Goal: Transaction & Acquisition: Subscribe to service/newsletter

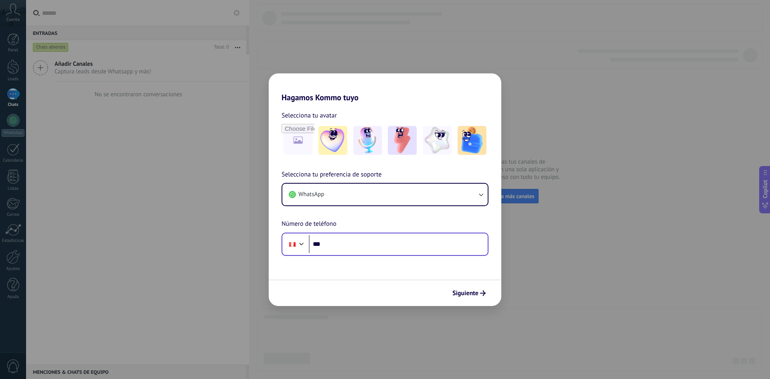
drag, startPoint x: 362, startPoint y: 231, endPoint x: 366, endPoint y: 243, distance: 12.2
click at [362, 232] on div "Selecciona tu preferencia de soporte WhatsApp Número de teléfono Phone ***" at bounding box center [385, 213] width 233 height 86
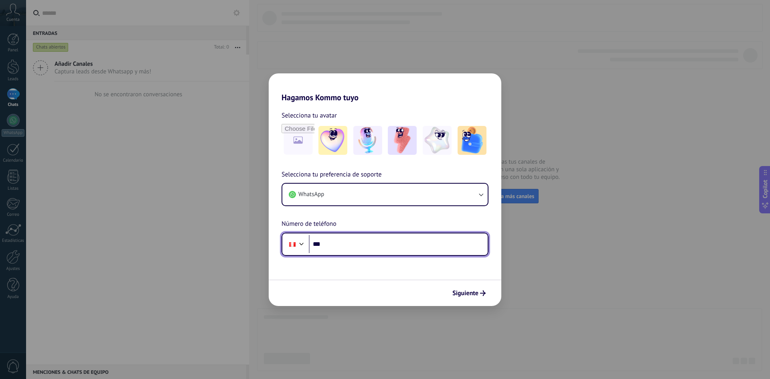
click at [366, 243] on input "***" at bounding box center [398, 244] width 179 height 18
type input "**********"
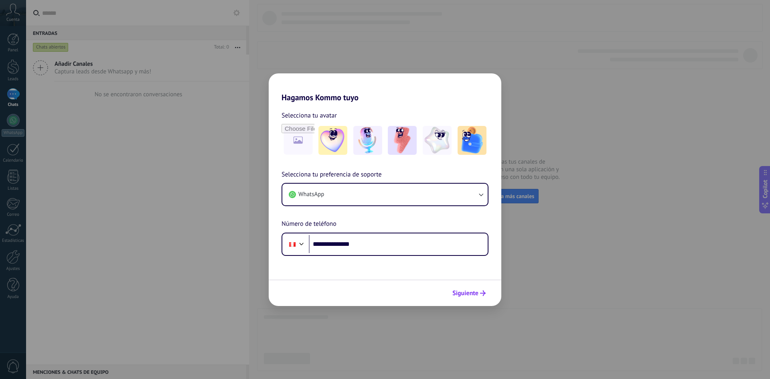
click at [456, 286] on button "Siguiente" at bounding box center [469, 293] width 41 height 14
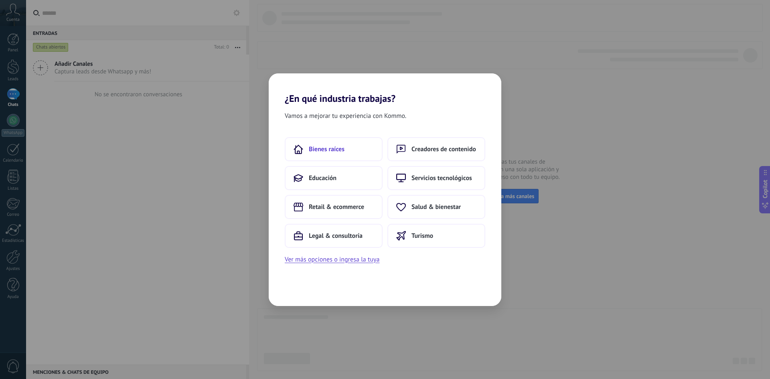
click at [346, 138] on button "Bienes raíces" at bounding box center [334, 149] width 98 height 24
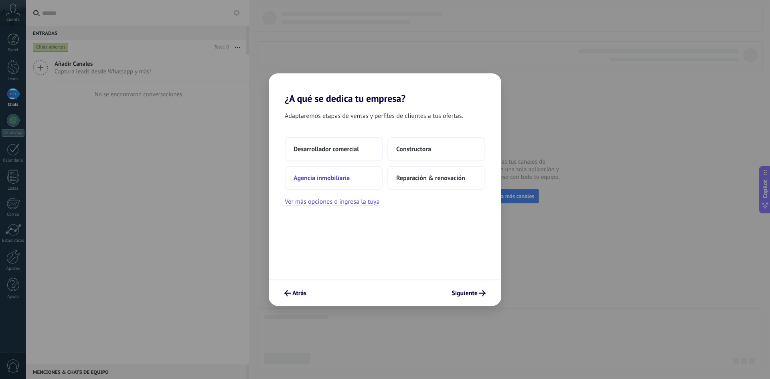
click at [364, 181] on button "Agencia inmobiliaria" at bounding box center [334, 178] width 98 height 24
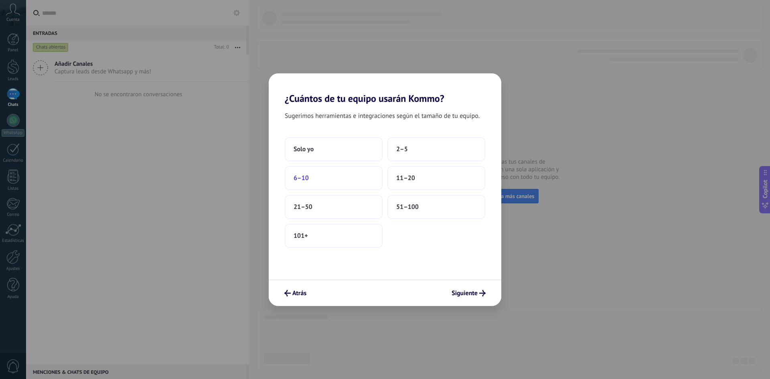
click at [353, 185] on button "6–10" at bounding box center [334, 178] width 98 height 24
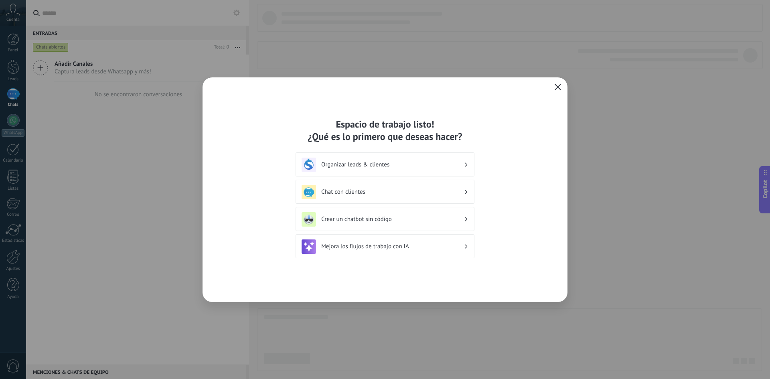
click at [561, 89] on icon "button" at bounding box center [558, 87] width 6 height 6
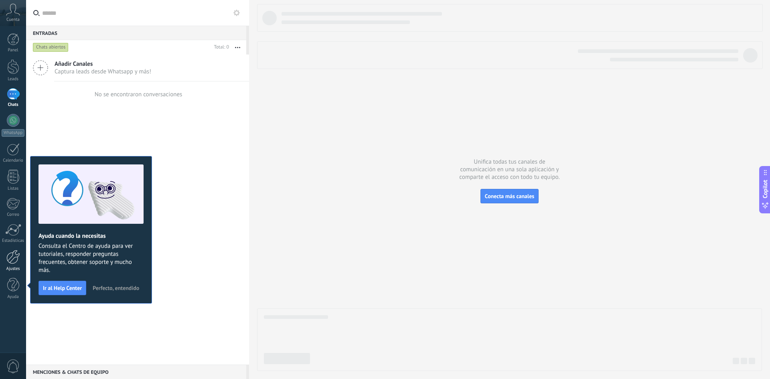
click at [7, 260] on div at bounding box center [13, 257] width 14 height 14
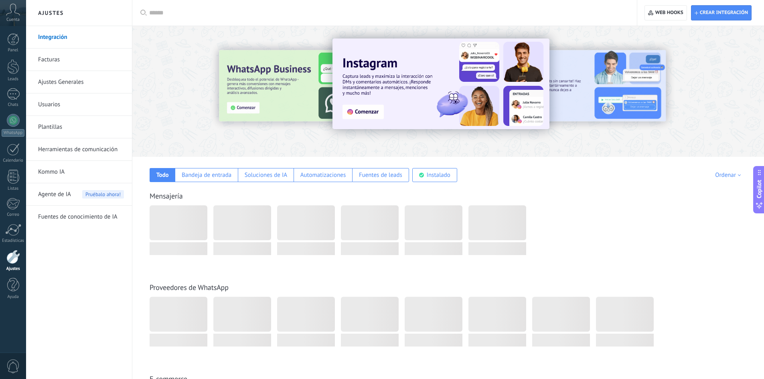
click at [48, 62] on link "Facturas" at bounding box center [81, 60] width 86 height 22
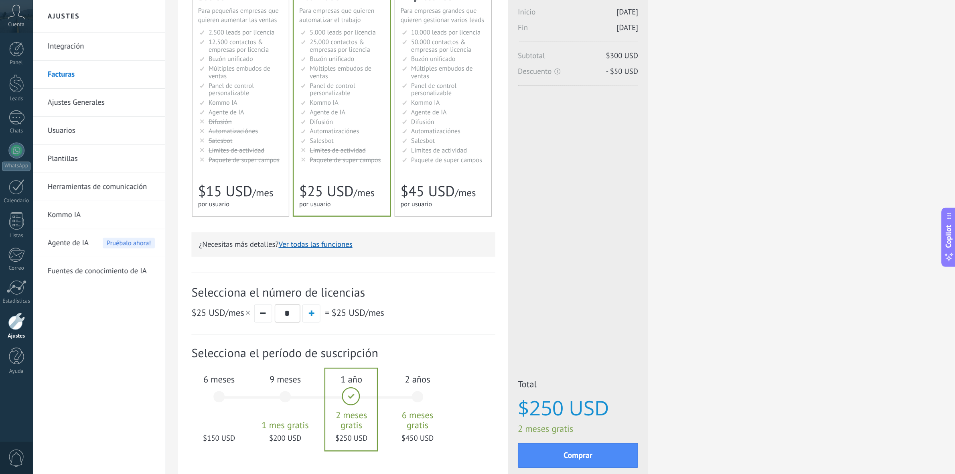
scroll to position [41, 0]
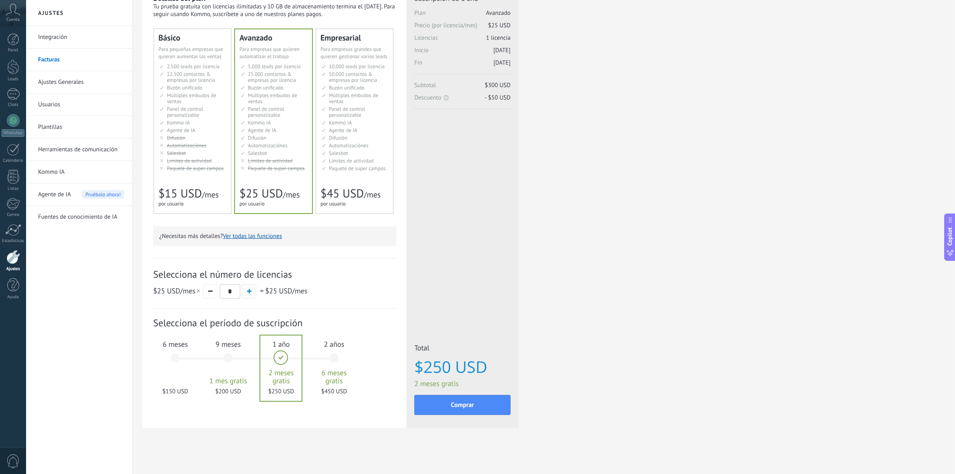
click at [247, 292] on span "button" at bounding box center [249, 291] width 4 height 4
type input "*"
click at [225, 357] on div "9 meses 1 mes gratis $800 USD" at bounding box center [228, 361] width 43 height 57
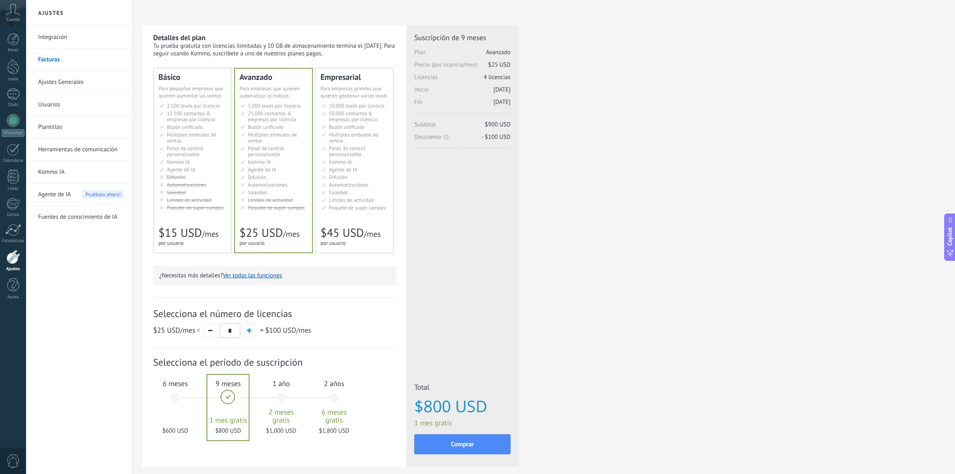
scroll to position [0, 0]
click at [174, 379] on div "6 meses $600 USD" at bounding box center [175, 401] width 43 height 57
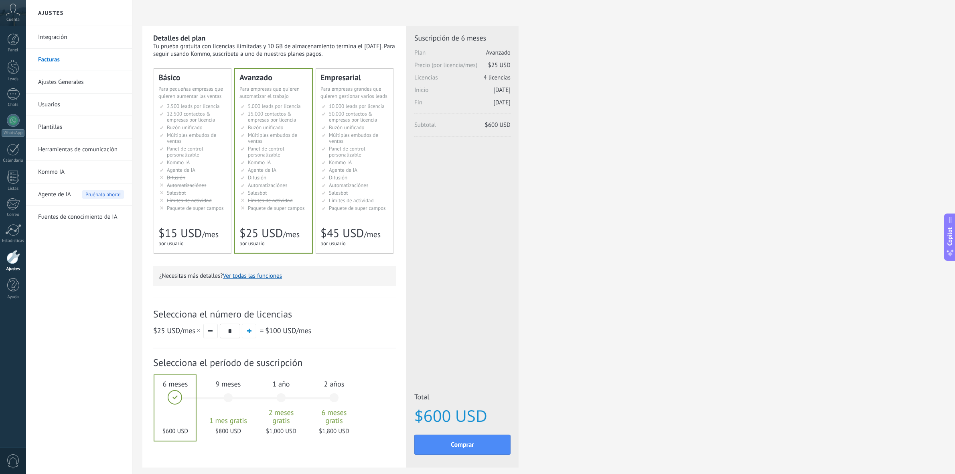
click at [174, 379] on div at bounding box center [174, 407] width 41 height 65
click at [764, 343] on div "Detalles del plan Tu prueba gratuita con licencias ilimitadas y 10 GB de almace…" at bounding box center [543, 257] width 802 height 462
click at [764, 78] on div "Detalles del plan Tu prueba gratuita con licencias ilimitadas y 10 GB de almace…" at bounding box center [543, 257] width 802 height 462
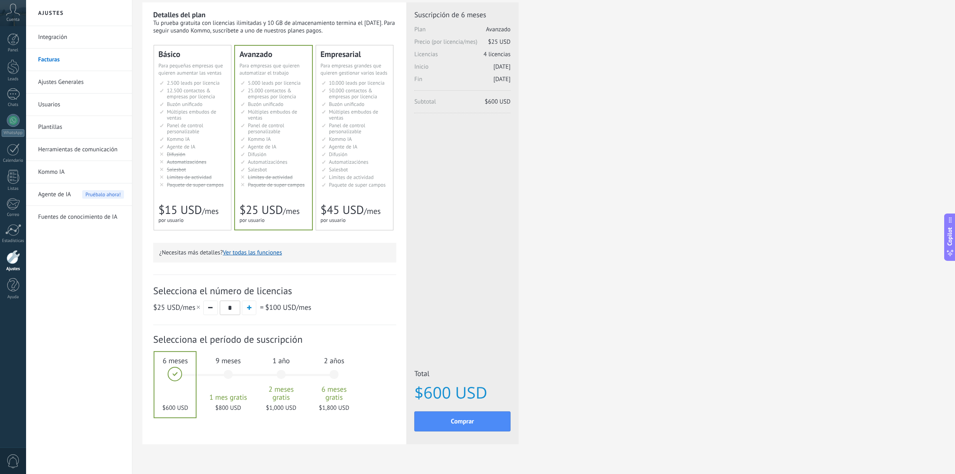
scroll to position [41, 0]
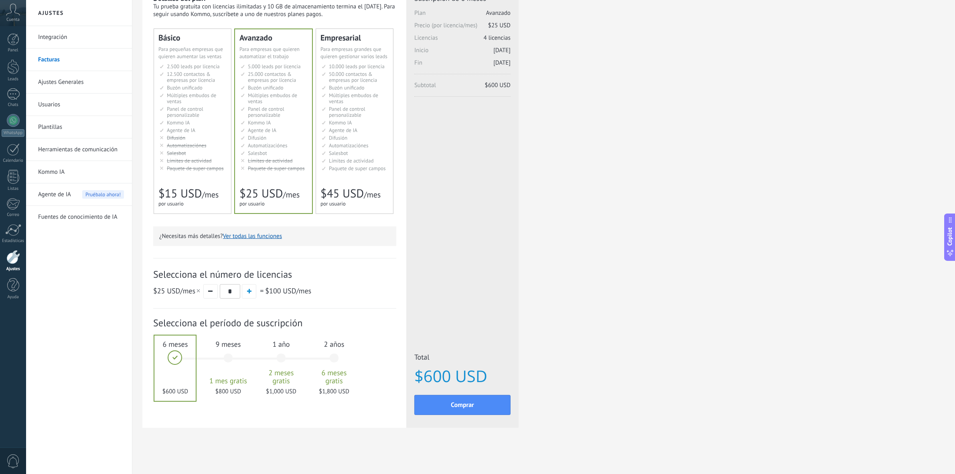
click at [338, 362] on div "2 años 6 meses gratis $1,800 USD" at bounding box center [333, 361] width 43 height 57
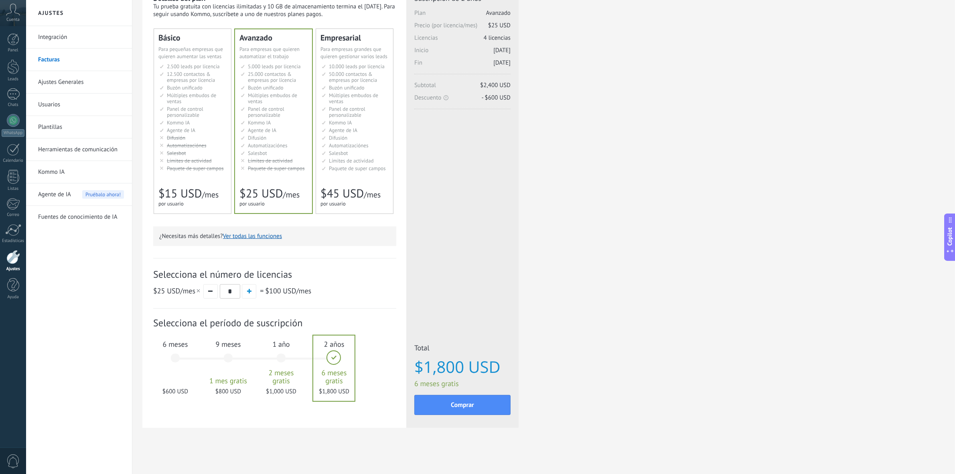
click at [172, 361] on div "6 meses $600 USD" at bounding box center [175, 361] width 43 height 57
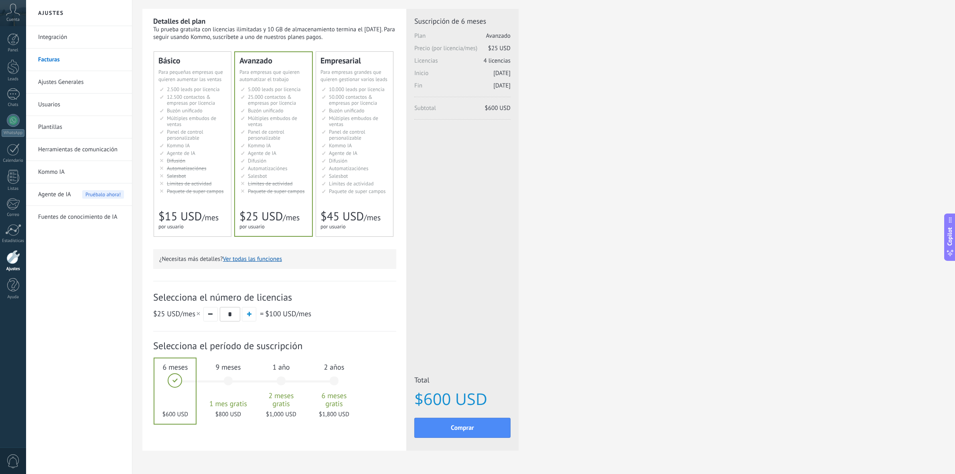
scroll to position [0, 0]
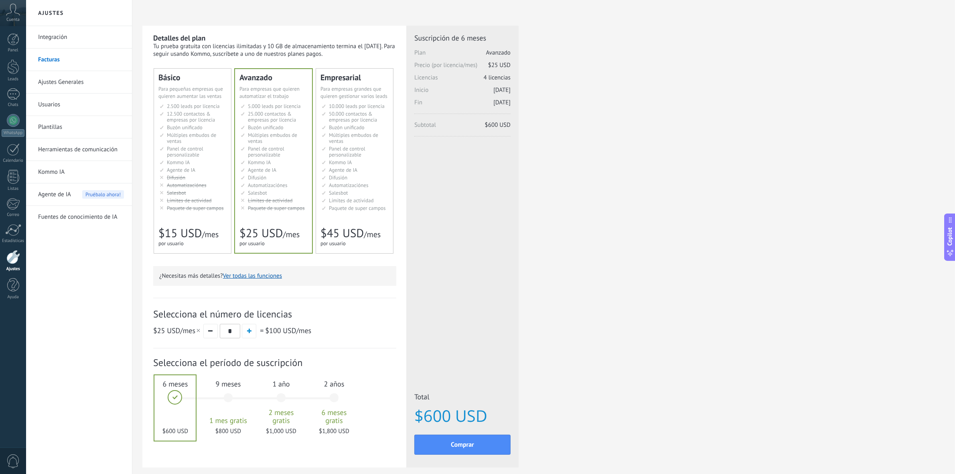
click at [210, 219] on div "Básico Для увеличения продаж в малом бизнесе For small businesses that want to …" at bounding box center [192, 161] width 77 height 184
click at [251, 215] on div "Avanzado Для автоматизации сделок в растущей компании For growing businesses th…" at bounding box center [273, 161] width 77 height 184
click at [226, 379] on div "9 meses 1 mes gratis $800 USD" at bounding box center [228, 401] width 43 height 57
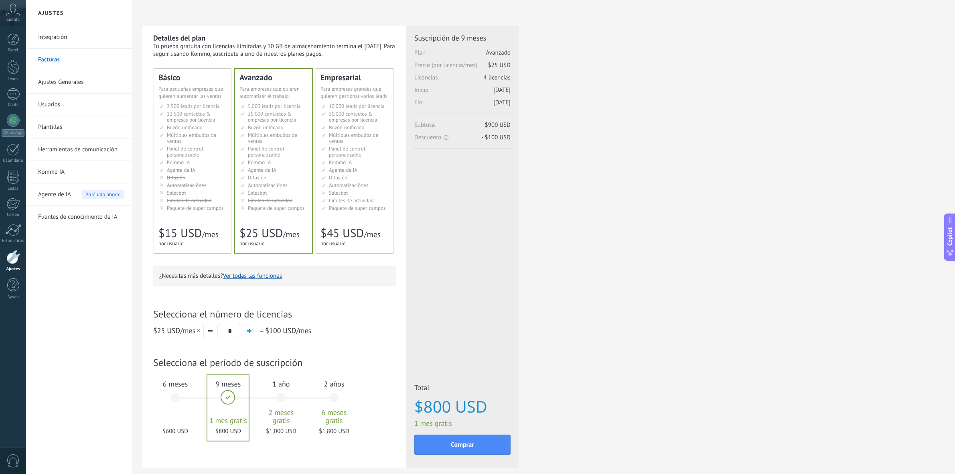
click at [226, 379] on div at bounding box center [227, 407] width 41 height 65
click at [169, 379] on div "6 meses $600 USD" at bounding box center [175, 401] width 43 height 57
